Goal: Task Accomplishment & Management: Manage account settings

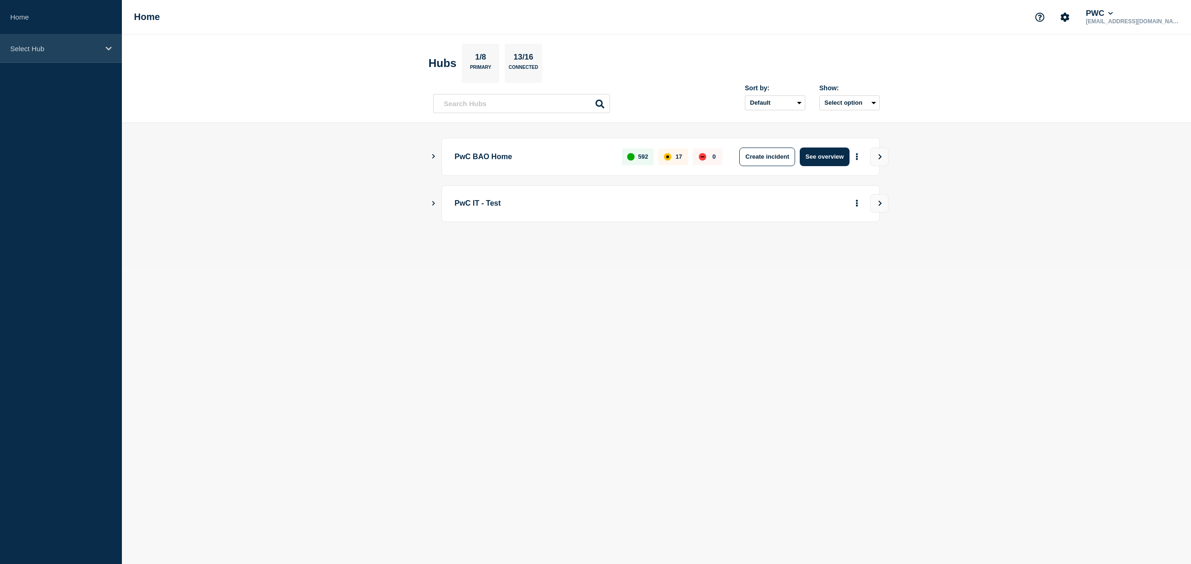
click at [106, 48] on icon at bounding box center [109, 48] width 6 height 7
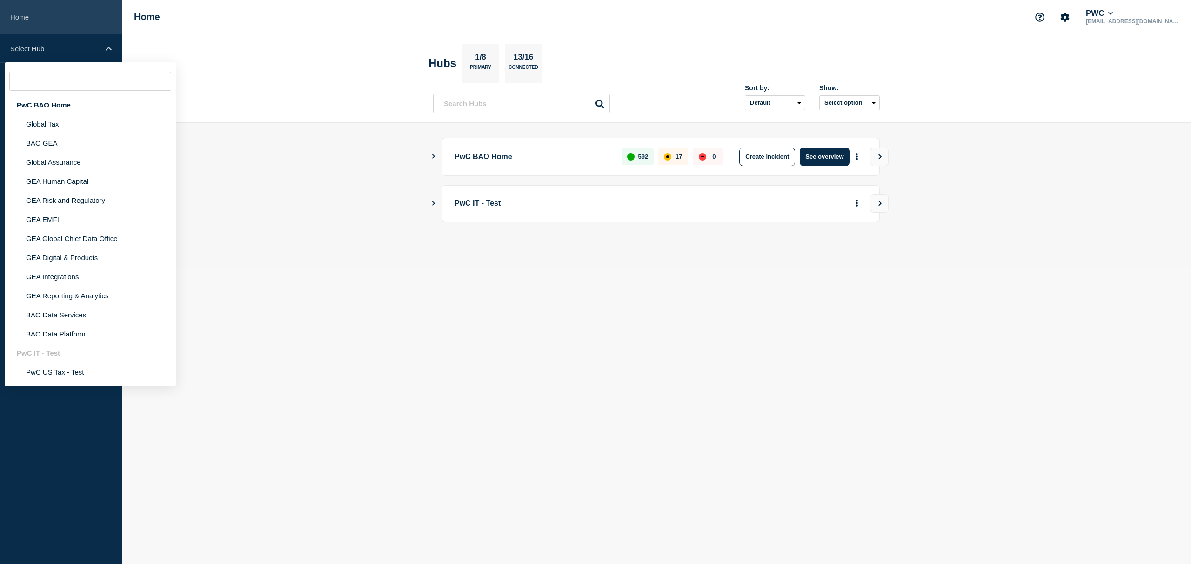
click at [50, 18] on link "Home" at bounding box center [61, 17] width 122 height 34
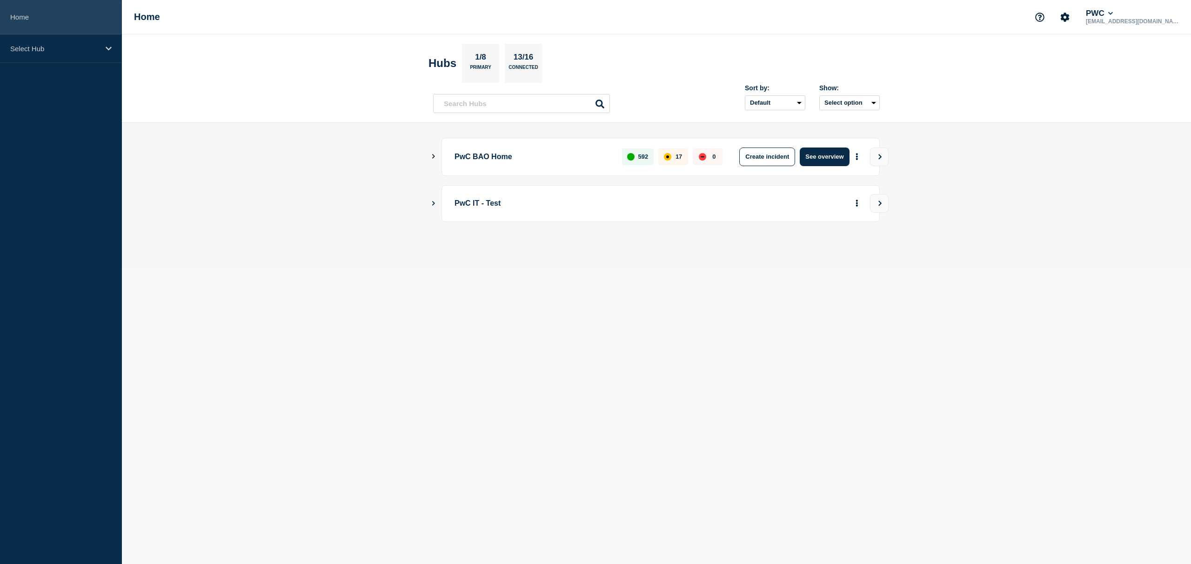
click at [21, 16] on link "Home" at bounding box center [61, 17] width 122 height 34
click at [21, 21] on link "Home" at bounding box center [61, 17] width 122 height 34
click at [76, 46] on p "Select Hub" at bounding box center [54, 49] width 89 height 8
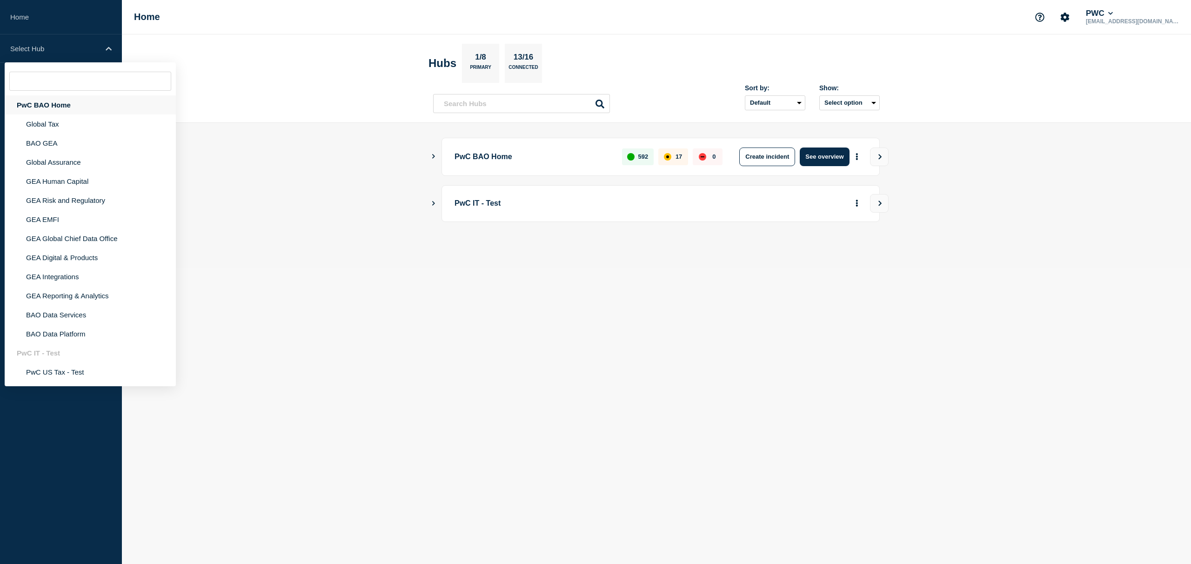
click at [53, 105] on div "PwC BAO Home" at bounding box center [90, 104] width 171 height 19
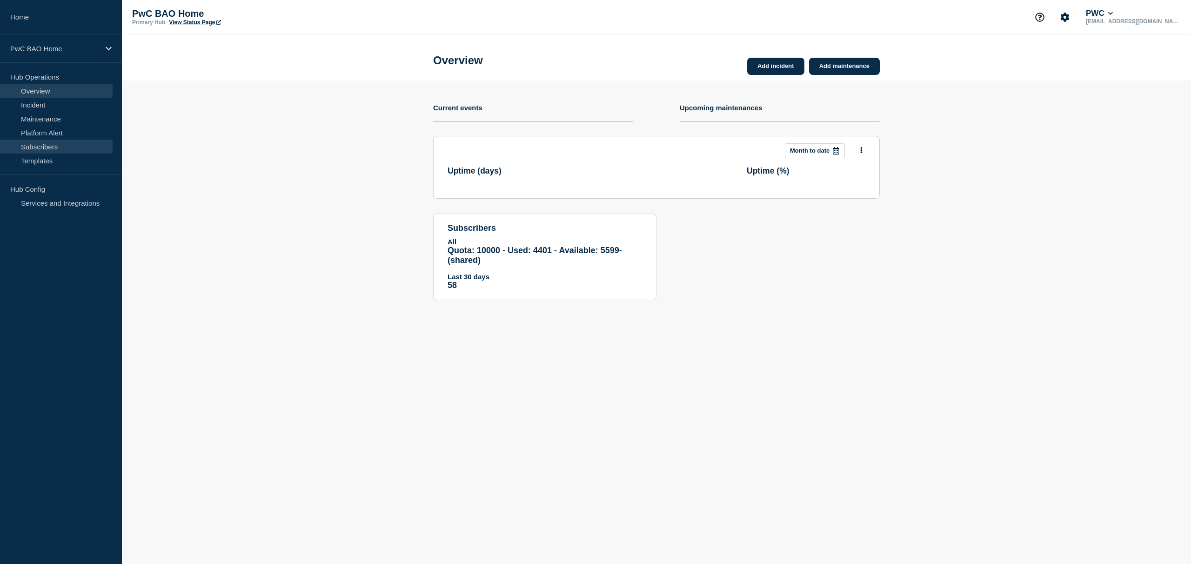
click at [59, 148] on link "Subscribers" at bounding box center [56, 147] width 113 height 14
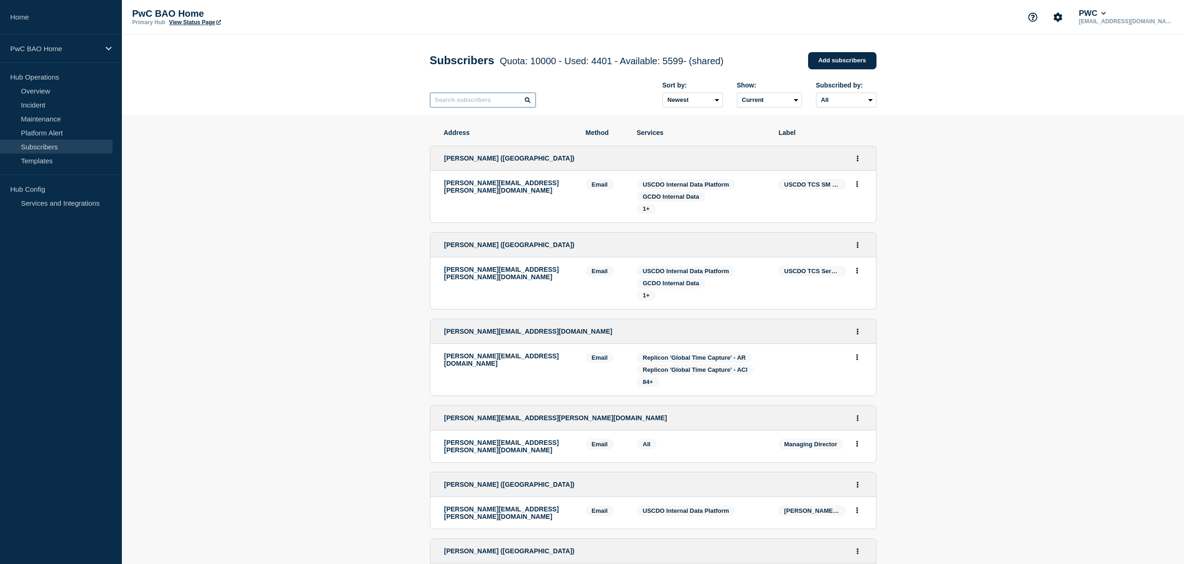
click at [466, 102] on input "text" at bounding box center [483, 100] width 106 height 15
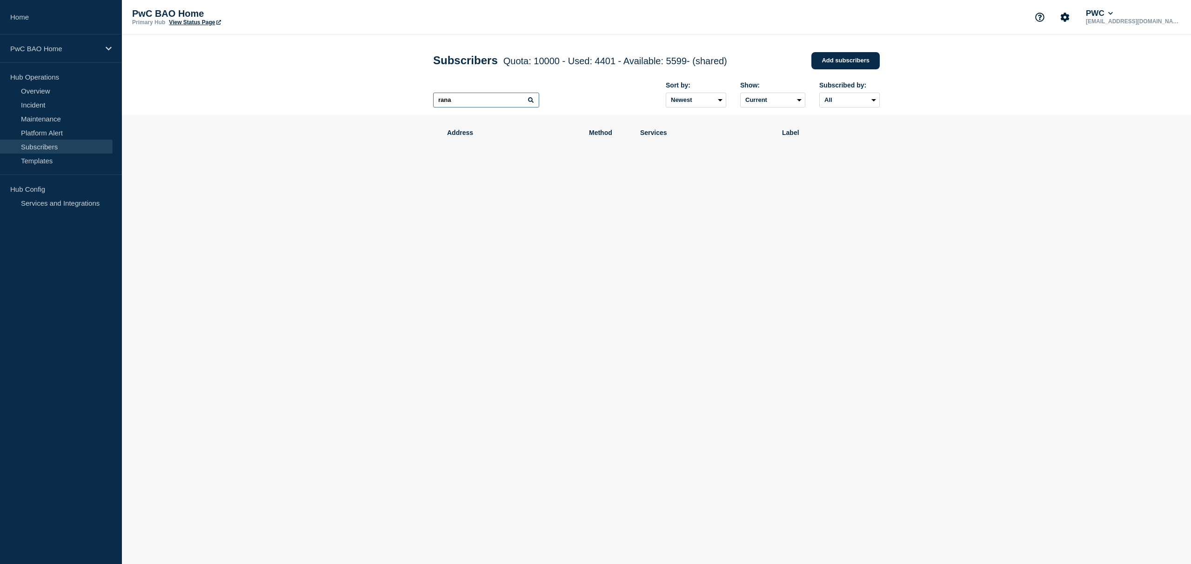
click at [481, 101] on input "rana" at bounding box center [486, 100] width 106 height 15
type input "rana"
click at [77, 53] on div "PwC BAO Home" at bounding box center [61, 48] width 122 height 28
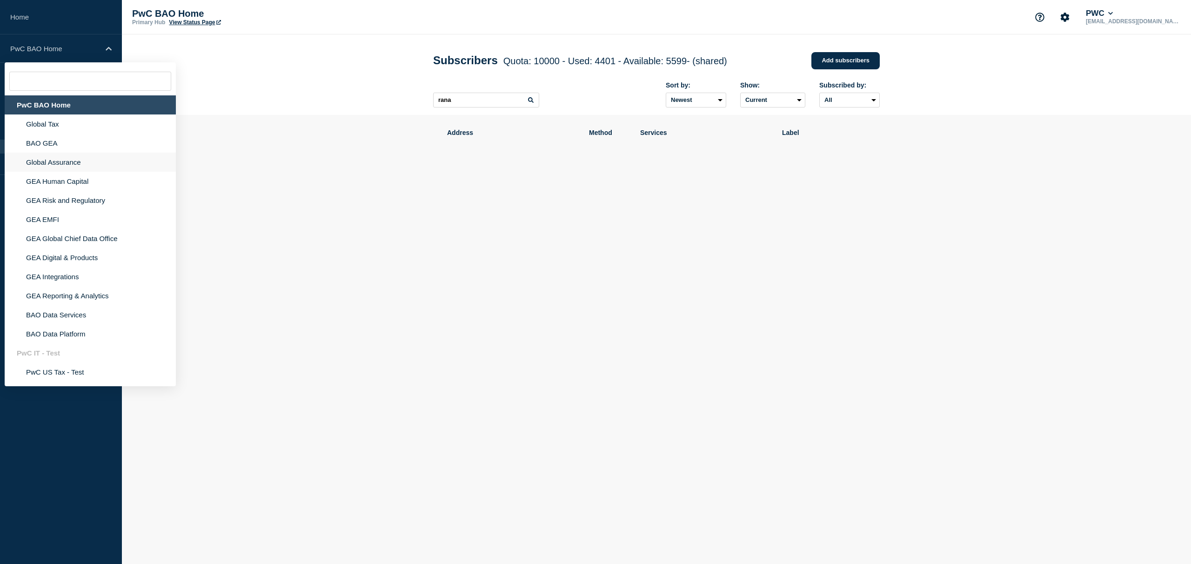
click at [63, 167] on li "Global Assurance" at bounding box center [90, 162] width 171 height 19
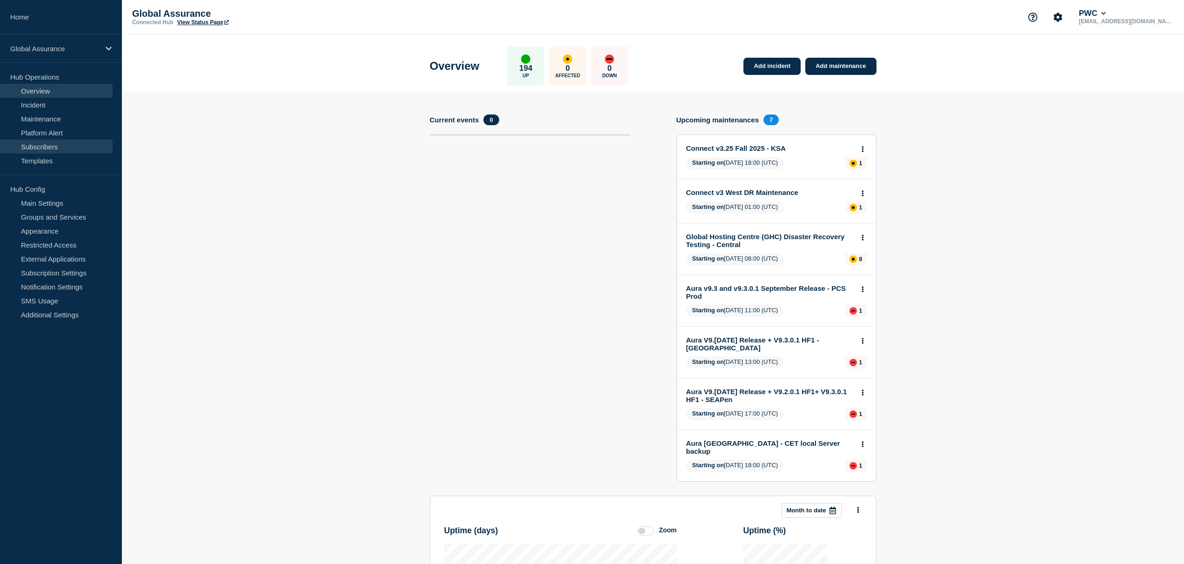
click at [46, 147] on link "Subscribers" at bounding box center [56, 147] width 113 height 14
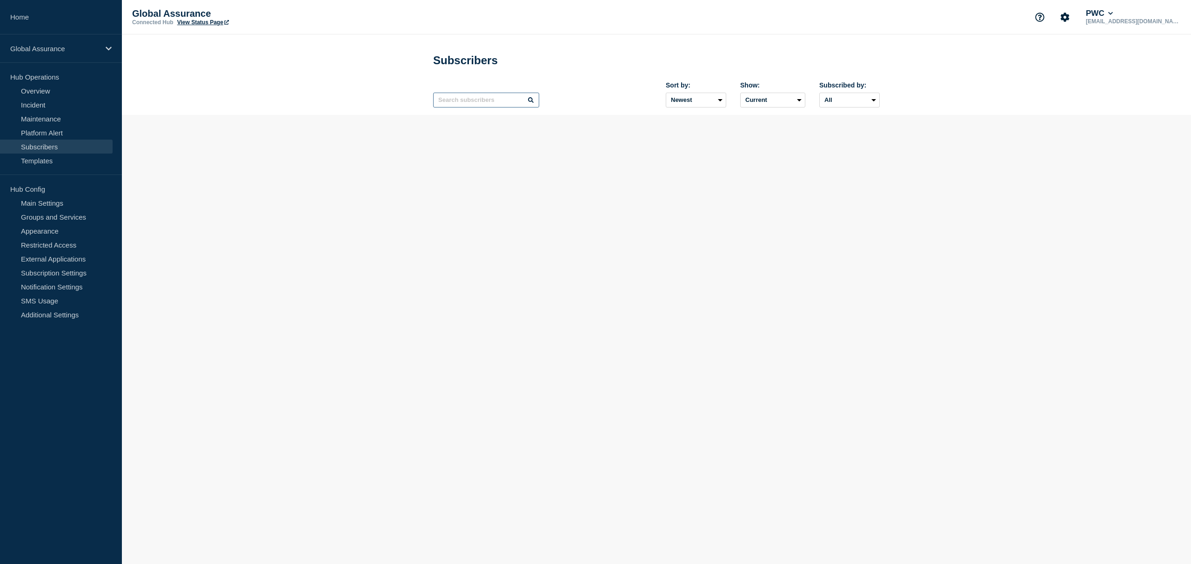
click at [498, 104] on input "text" at bounding box center [486, 100] width 106 height 15
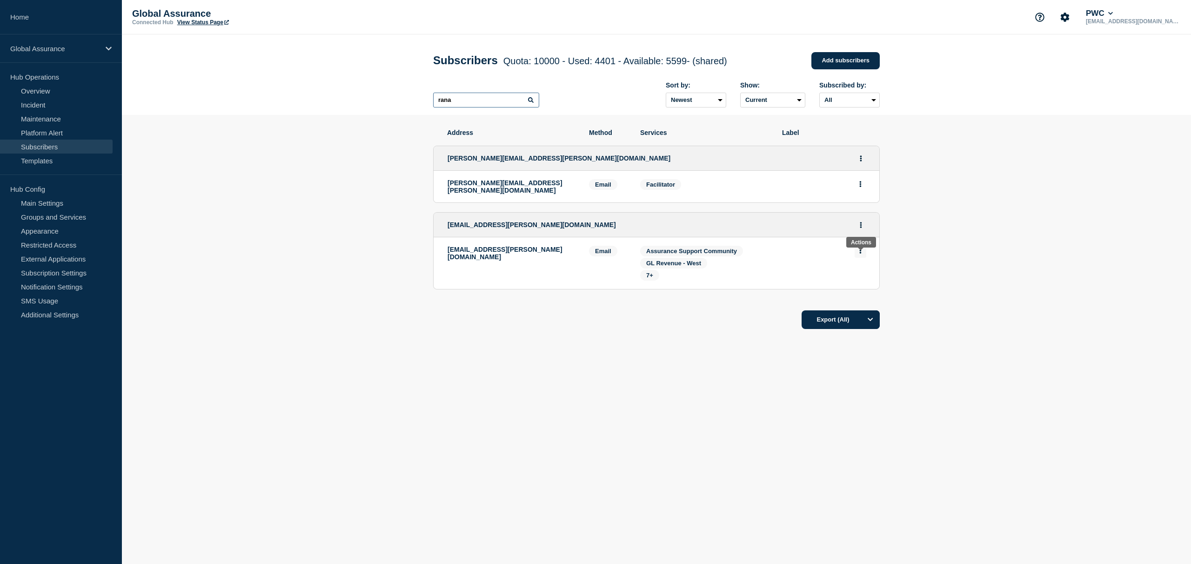
type input "rana"
click at [860, 254] on icon "Actions" at bounding box center [860, 250] width 2 height 6
drag, startPoint x: 861, startPoint y: 257, endPoint x: 862, endPoint y: 243, distance: 14.1
click at [861, 254] on icon "Actions" at bounding box center [860, 250] width 2 height 6
click at [864, 232] on button "Actions" at bounding box center [861, 225] width 12 height 14
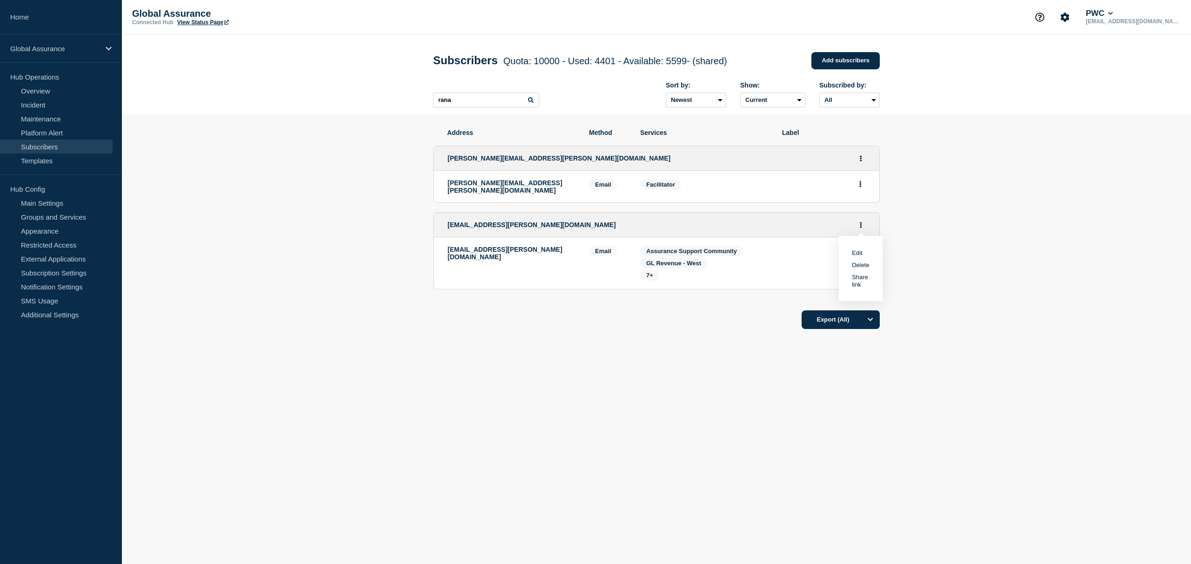
click at [857, 256] on link "Edit" at bounding box center [857, 252] width 10 height 7
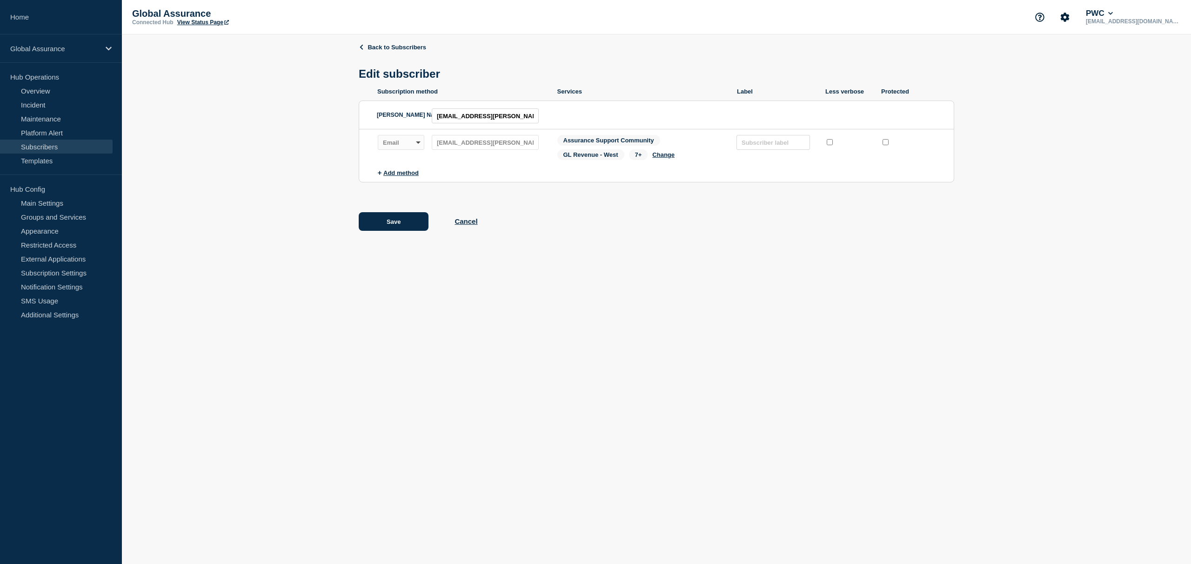
click at [639, 160] on span "7+" at bounding box center [638, 154] width 19 height 11
click at [760, 150] on input "text" at bounding box center [773, 142] width 74 height 15
click at [798, 253] on div "Back to Subscribers Edit subscriber Subscription method Services Label Less ver…" at bounding box center [656, 143] width 595 height 219
click at [47, 144] on link "Subscribers" at bounding box center [56, 147] width 113 height 14
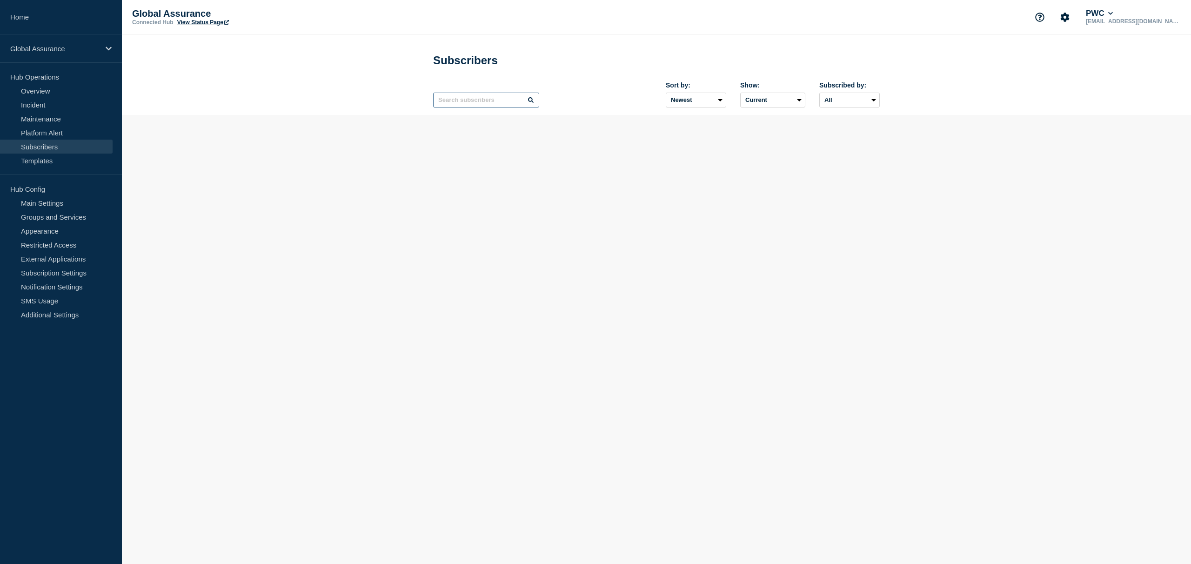
click at [506, 104] on input "text" at bounding box center [486, 100] width 106 height 15
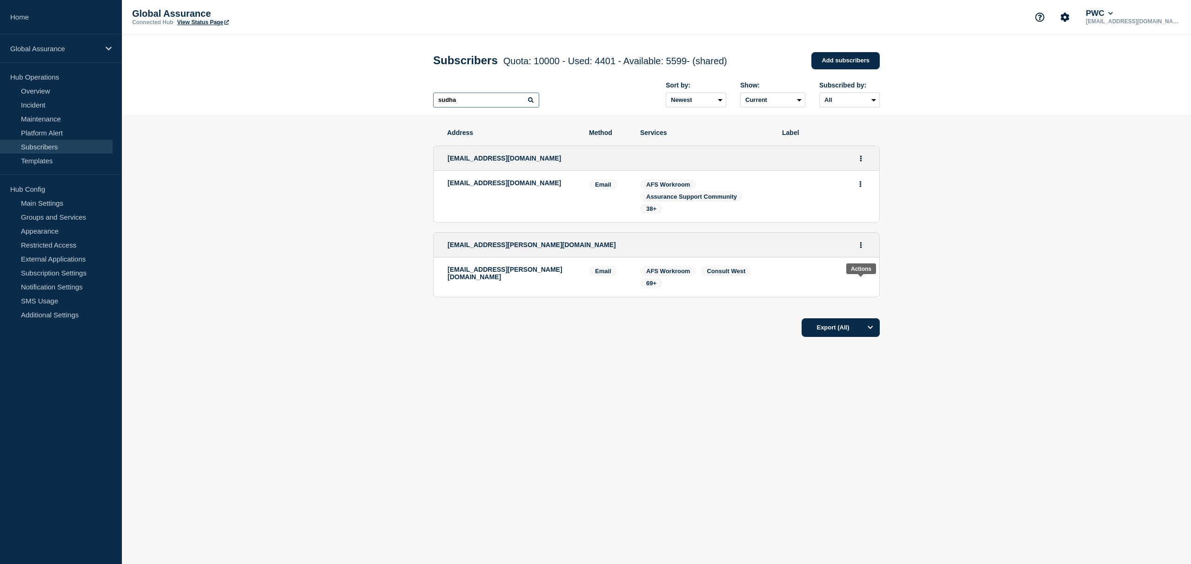
type input "sudha"
click at [862, 278] on button "Actions" at bounding box center [861, 270] width 12 height 14
click at [945, 294] on section "Address Method Services Label [EMAIL_ADDRESS][DOMAIN_NAME] [DOMAIN_NAME][EMAIL_…" at bounding box center [656, 261] width 1069 height 293
click at [858, 252] on button "Actions" at bounding box center [861, 245] width 12 height 14
click at [860, 276] on link "Edit" at bounding box center [857, 272] width 10 height 7
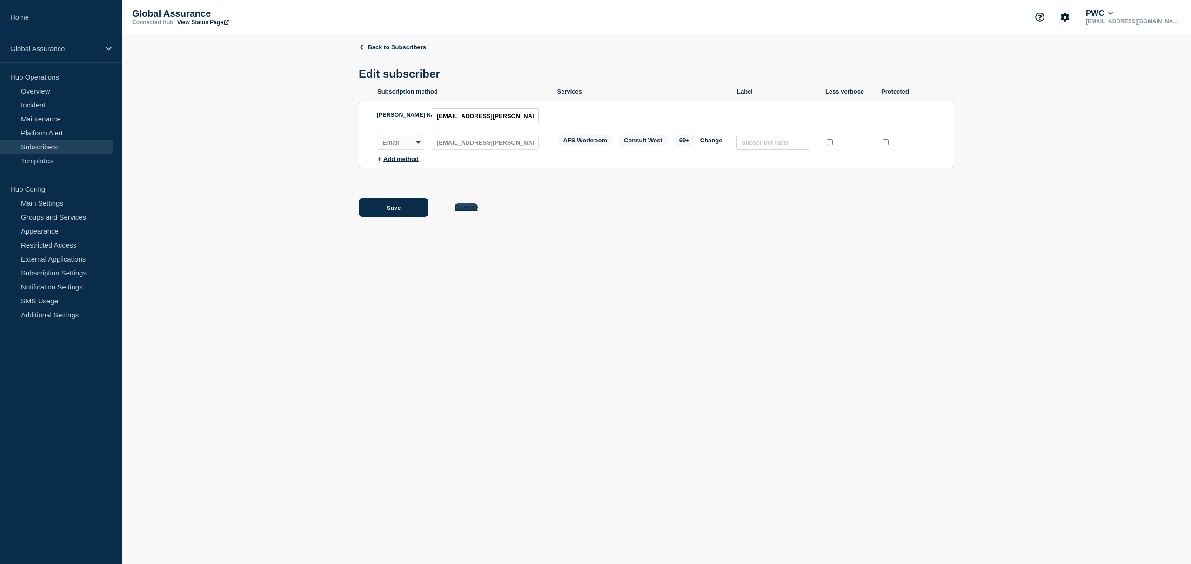
click at [472, 211] on button "Cancel" at bounding box center [465, 207] width 23 height 8
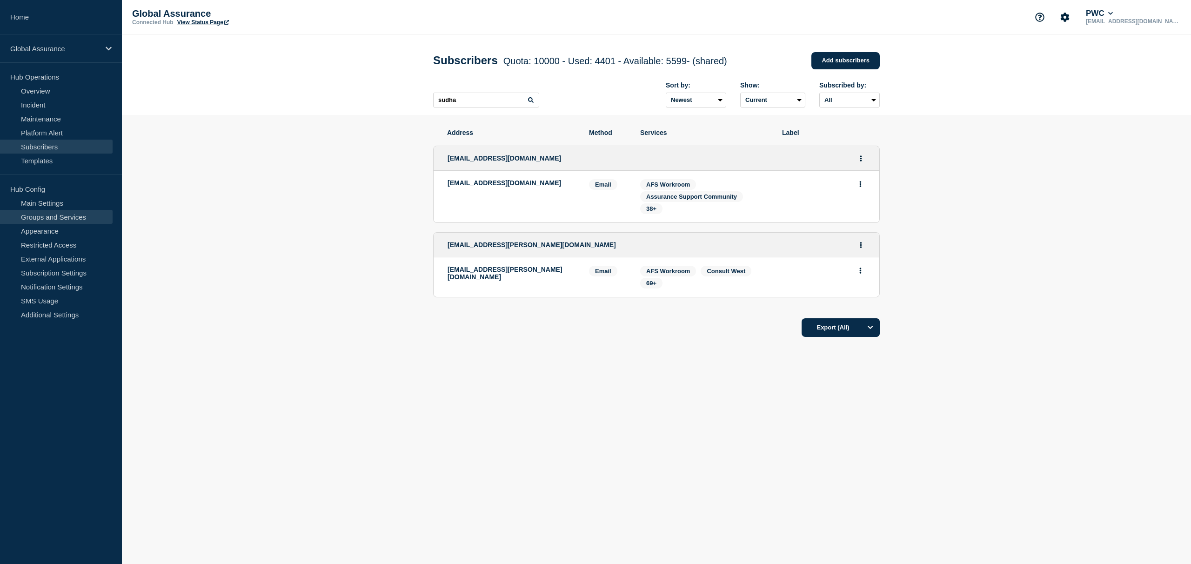
click at [49, 216] on link "Groups and Services" at bounding box center [56, 217] width 113 height 14
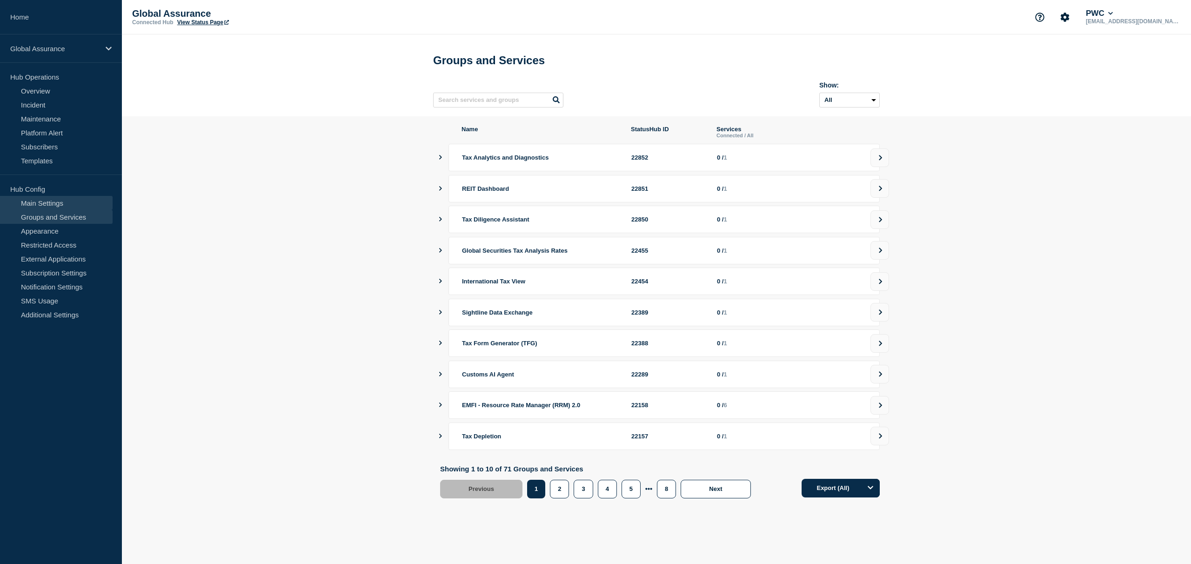
click at [44, 202] on link "Main Settings" at bounding box center [56, 203] width 113 height 14
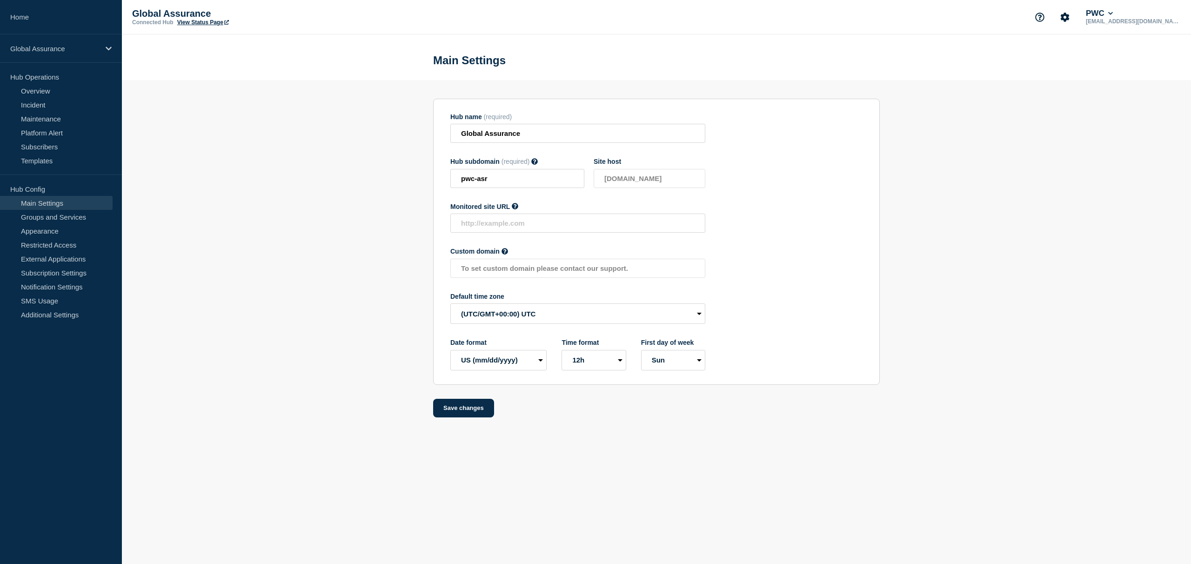
drag, startPoint x: 287, startPoint y: 120, endPoint x: 252, endPoint y: 0, distance: 124.4
click at [287, 114] on section "Hub name (required) Global Assurance Hub subdomain (required) Must contain only…" at bounding box center [656, 248] width 1069 height 337
drag, startPoint x: 948, startPoint y: 292, endPoint x: 770, endPoint y: 561, distance: 323.3
click at [947, 291] on section "Hub name (required) Global Assurance Hub subdomain (required) Must contain only…" at bounding box center [656, 248] width 1069 height 337
